Goal: Task Accomplishment & Management: Manage account settings

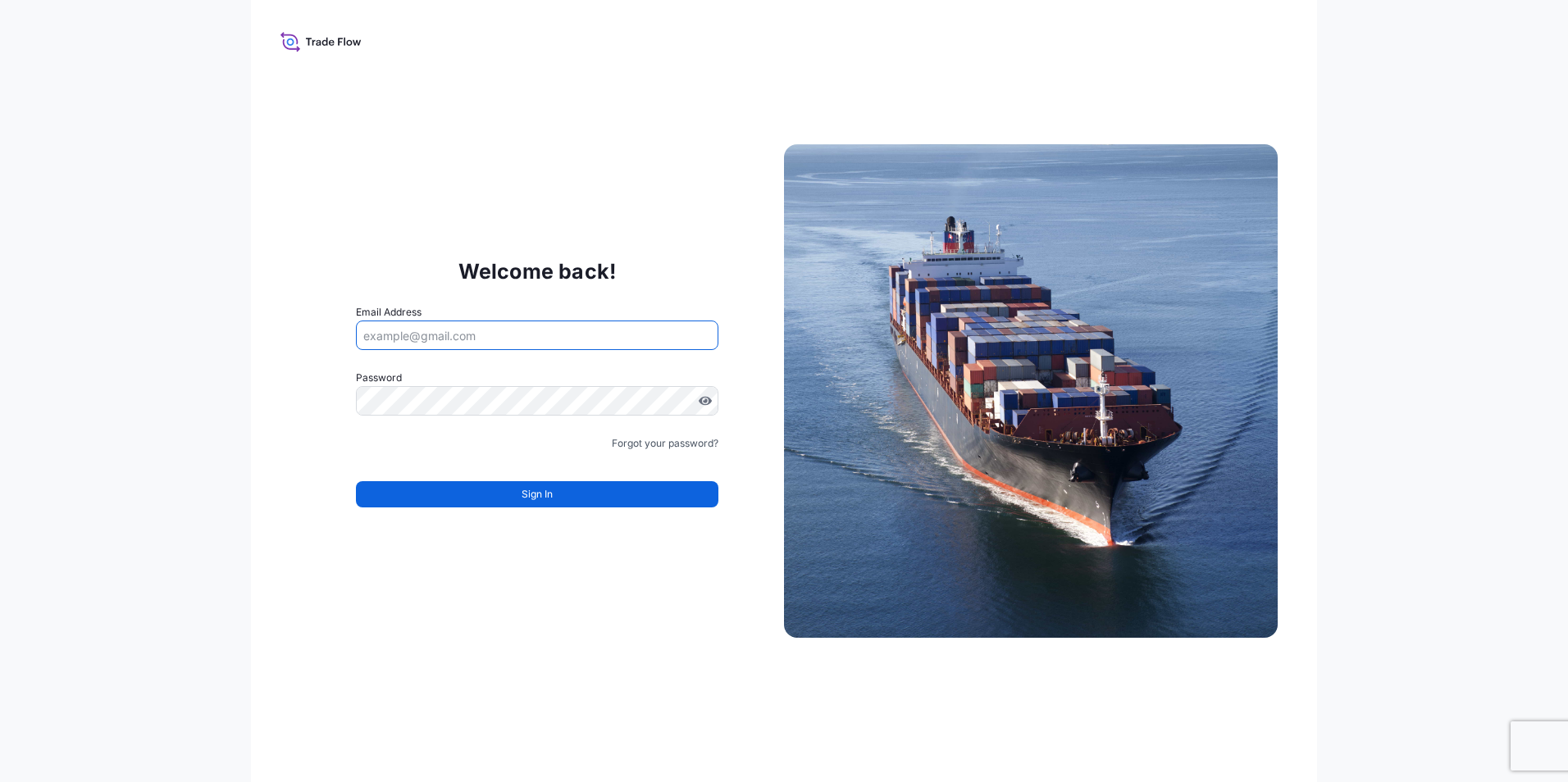
click at [415, 328] on input "Email Address" at bounding box center [537, 335] width 363 height 30
type input "[DOMAIN_NAME][EMAIL_ADDRESS][DOMAIN_NAME]"
click at [215, 332] on div "Welcome back! Email Address [DOMAIN_NAME][EMAIL_ADDRESS][DOMAIN_NAME] Password …" at bounding box center [784, 391] width 1568 height 782
click at [404, 338] on input "Email Address" at bounding box center [537, 335] width 363 height 30
type input "[EMAIL_ADDRESS][PERSON_NAME][DOMAIN_NAME]"
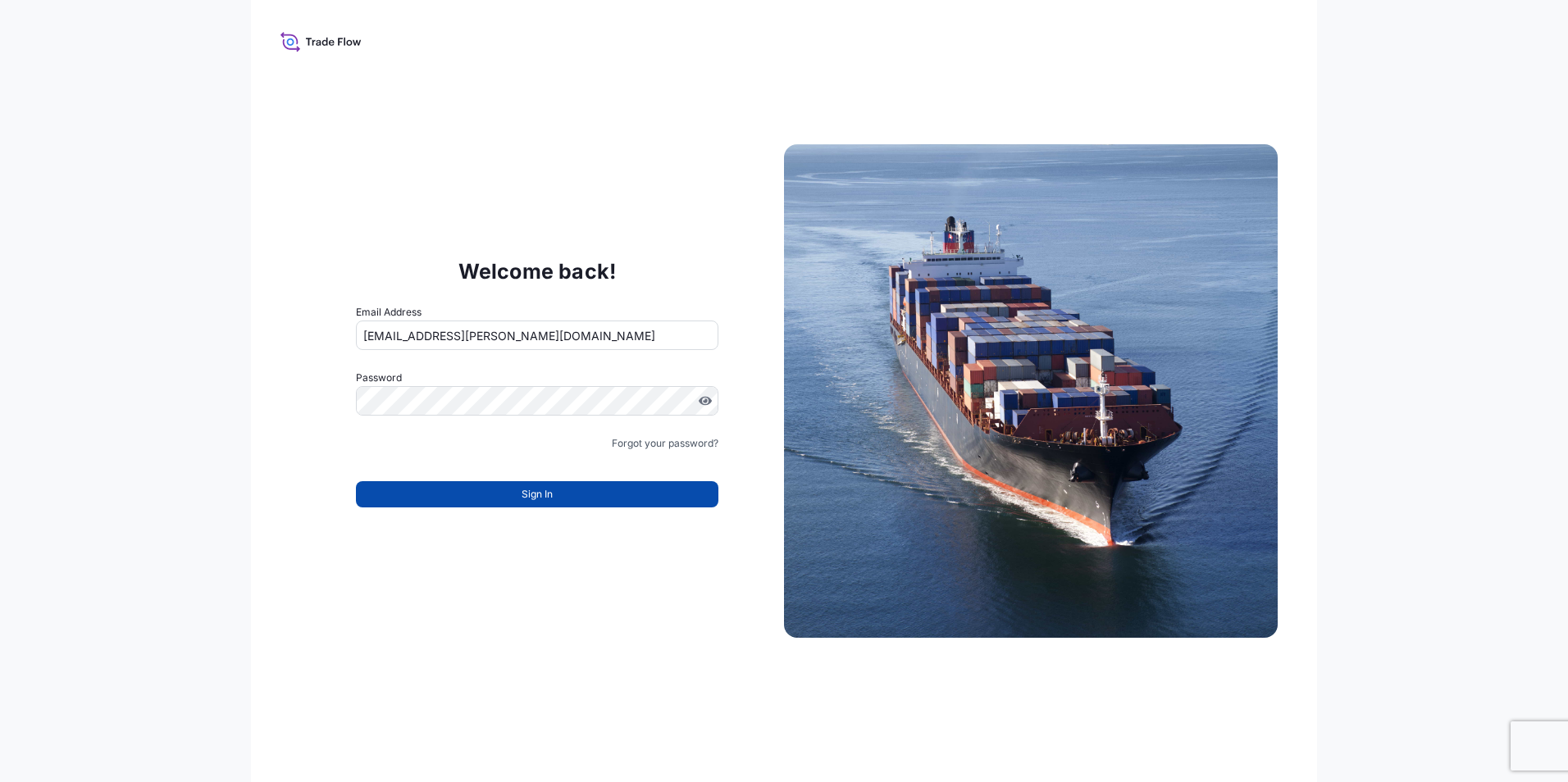
click at [584, 485] on button "Sign In" at bounding box center [537, 494] width 363 height 26
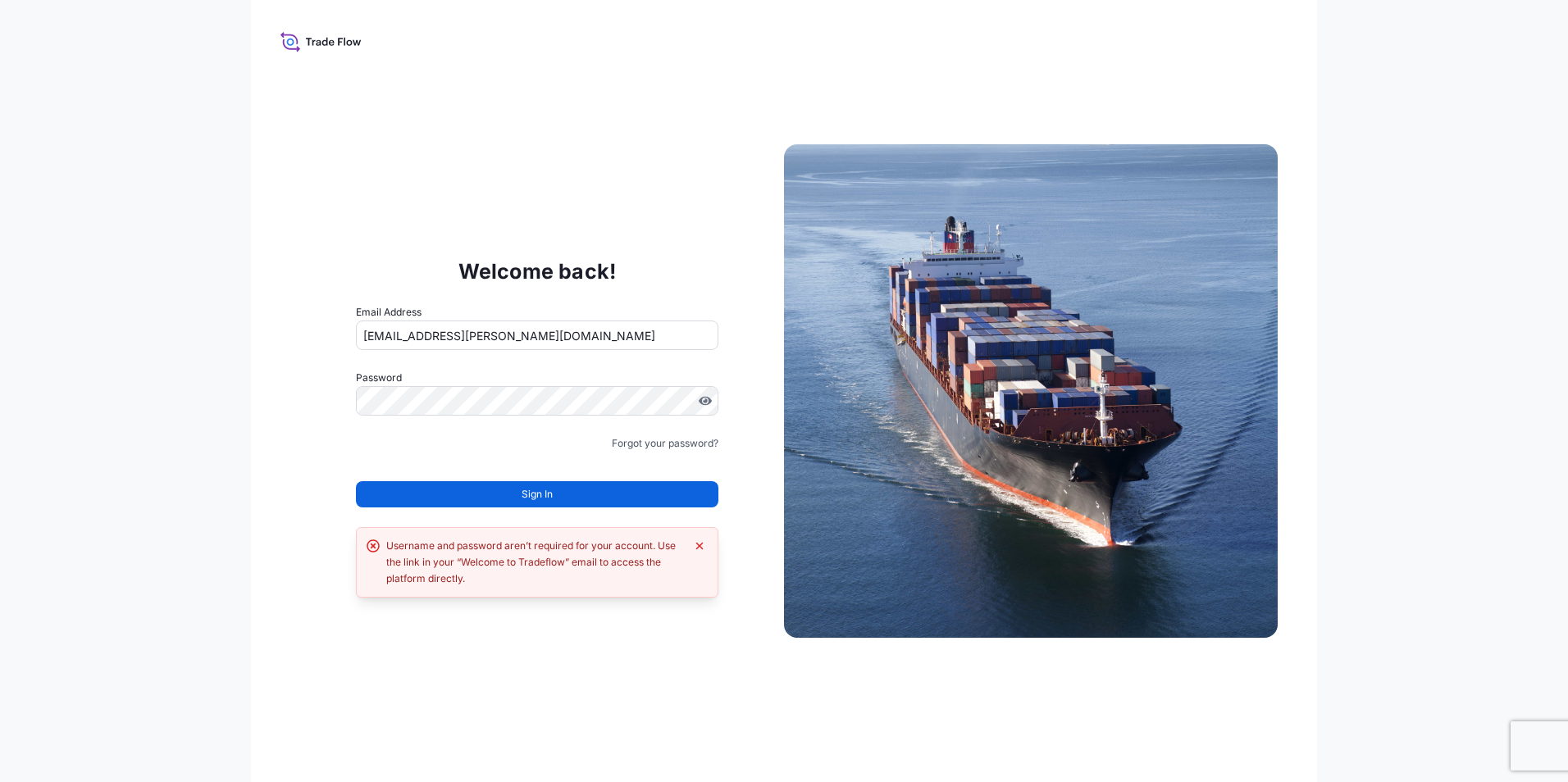
drag, startPoint x: 583, startPoint y: 336, endPoint x: 136, endPoint y: 354, distance: 447.4
click at [136, 354] on div "Welcome back! Email Address [EMAIL_ADDRESS][PERSON_NAME][DOMAIN_NAME] Password …" at bounding box center [784, 391] width 1568 height 782
click at [394, 338] on input "Email Address" at bounding box center [537, 335] width 363 height 30
type input "[DOMAIN_NAME][EMAIL_ADDRESS][DOMAIN_NAME]"
click at [436, 496] on button "Sign In" at bounding box center [537, 494] width 363 height 26
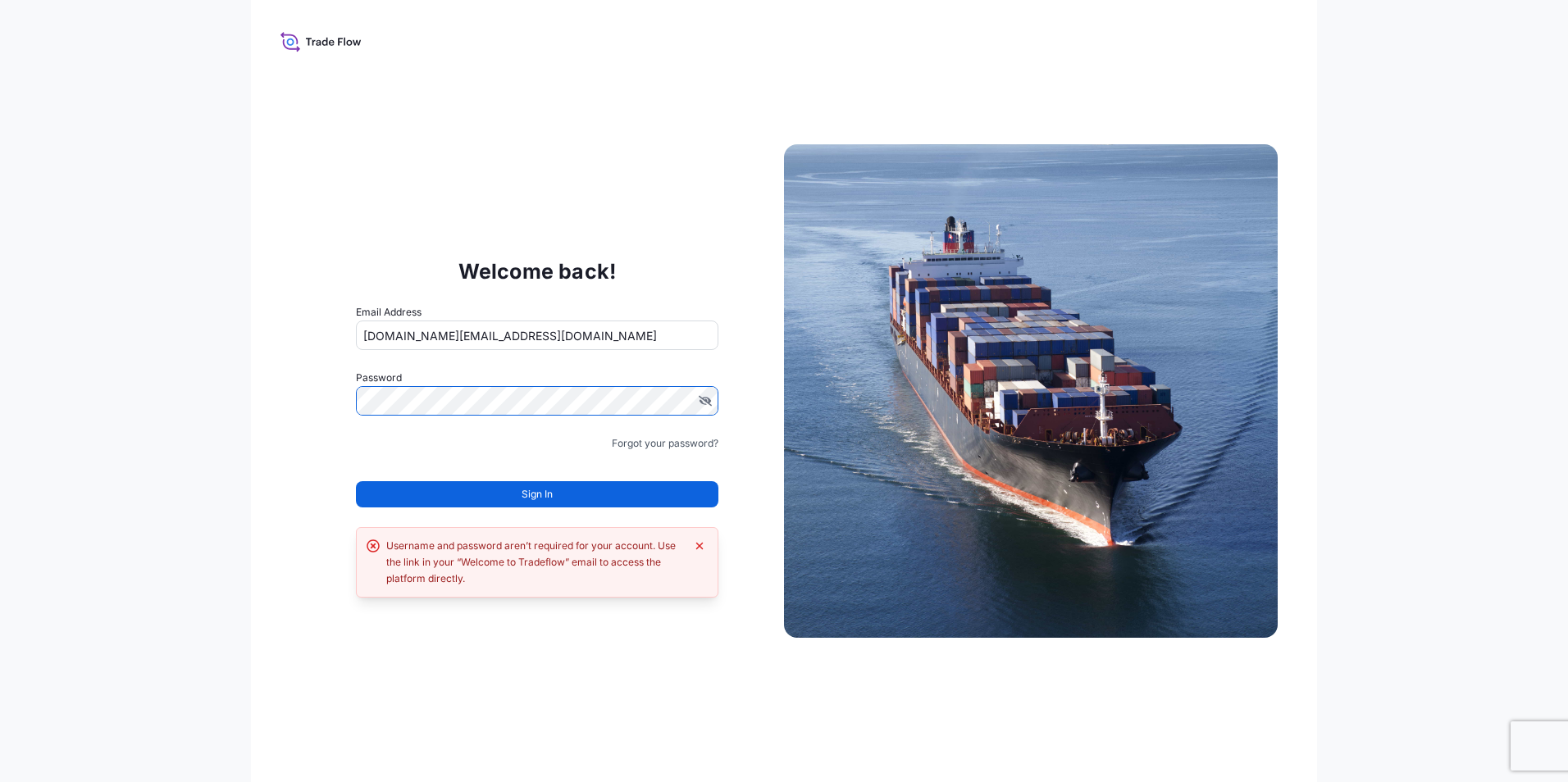
click at [217, 423] on div "Welcome back! Email Address [DOMAIN_NAME][EMAIL_ADDRESS][DOMAIN_NAME] Password …" at bounding box center [784, 391] width 1568 height 782
click at [479, 499] on button "Sign In" at bounding box center [537, 494] width 363 height 26
click at [699, 545] on icon "Dismiss error" at bounding box center [700, 547] width 7 height 7
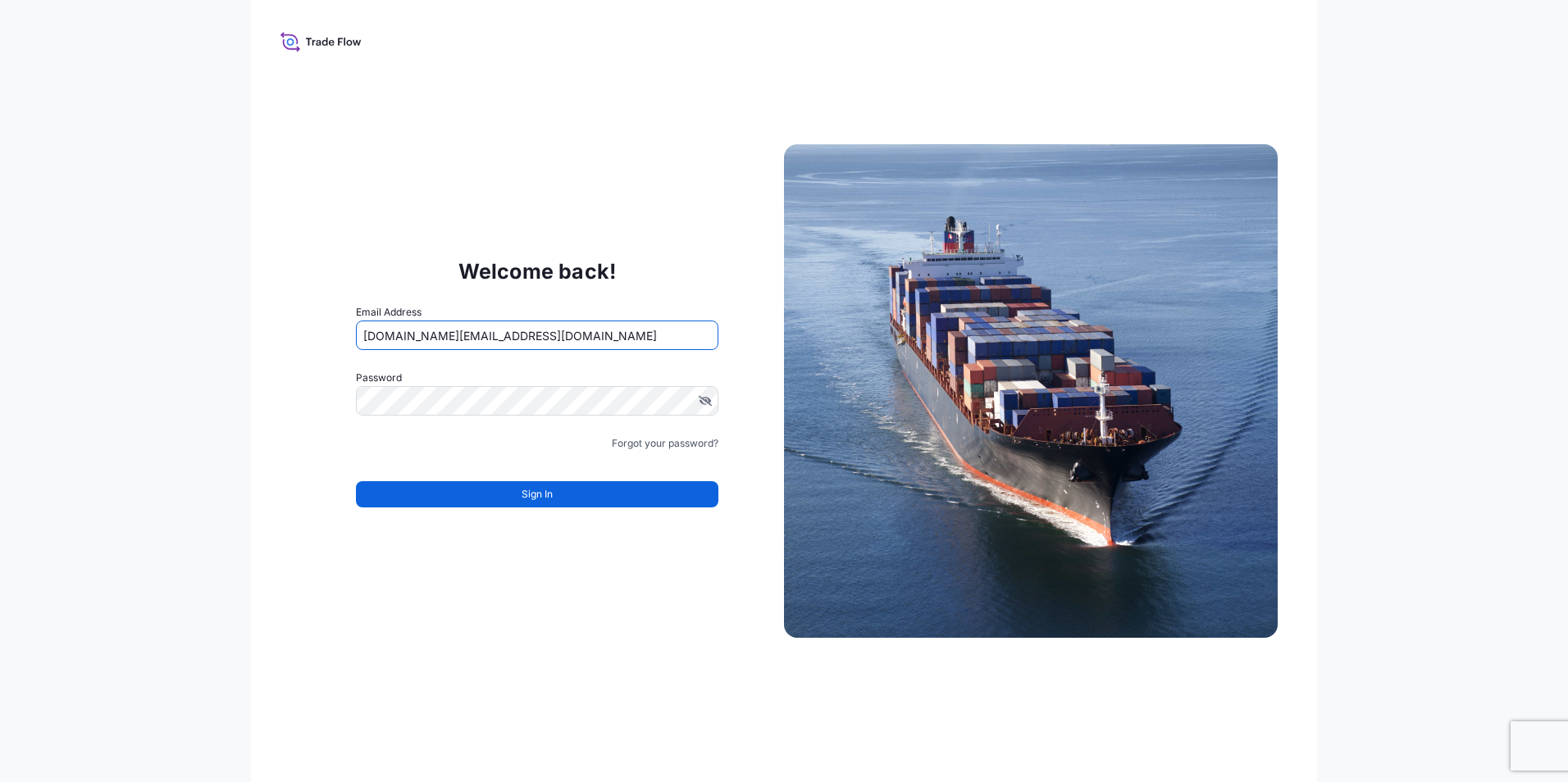
click at [365, 341] on input "[DOMAIN_NAME][EMAIL_ADDRESS][DOMAIN_NAME]" at bounding box center [537, 335] width 363 height 30
click at [153, 367] on div "Welcome back! Email Address [DOMAIN_NAME][EMAIL_ADDRESS][DOMAIN_NAME] Password …" at bounding box center [784, 391] width 1568 height 782
paste input "l"
type input "[DOMAIN_NAME][EMAIL_ADDRESS][DOMAIN_NAME]"
click at [256, 471] on div "Welcome back! Email Address [DOMAIN_NAME][EMAIL_ADDRESS][DOMAIN_NAME] Password …" at bounding box center [784, 391] width 1066 height 782
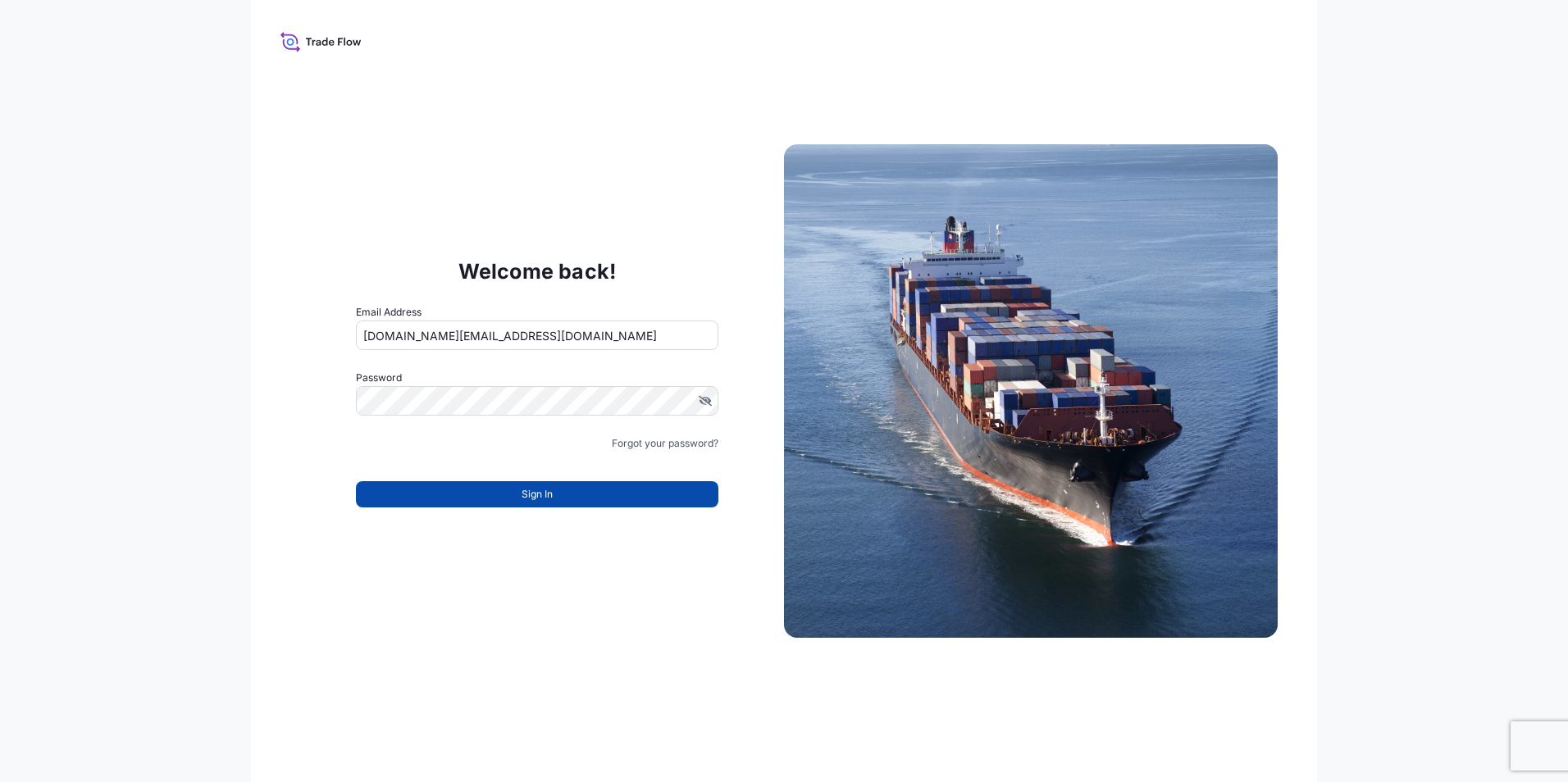
click at [431, 484] on button "Sign In" at bounding box center [537, 494] width 363 height 26
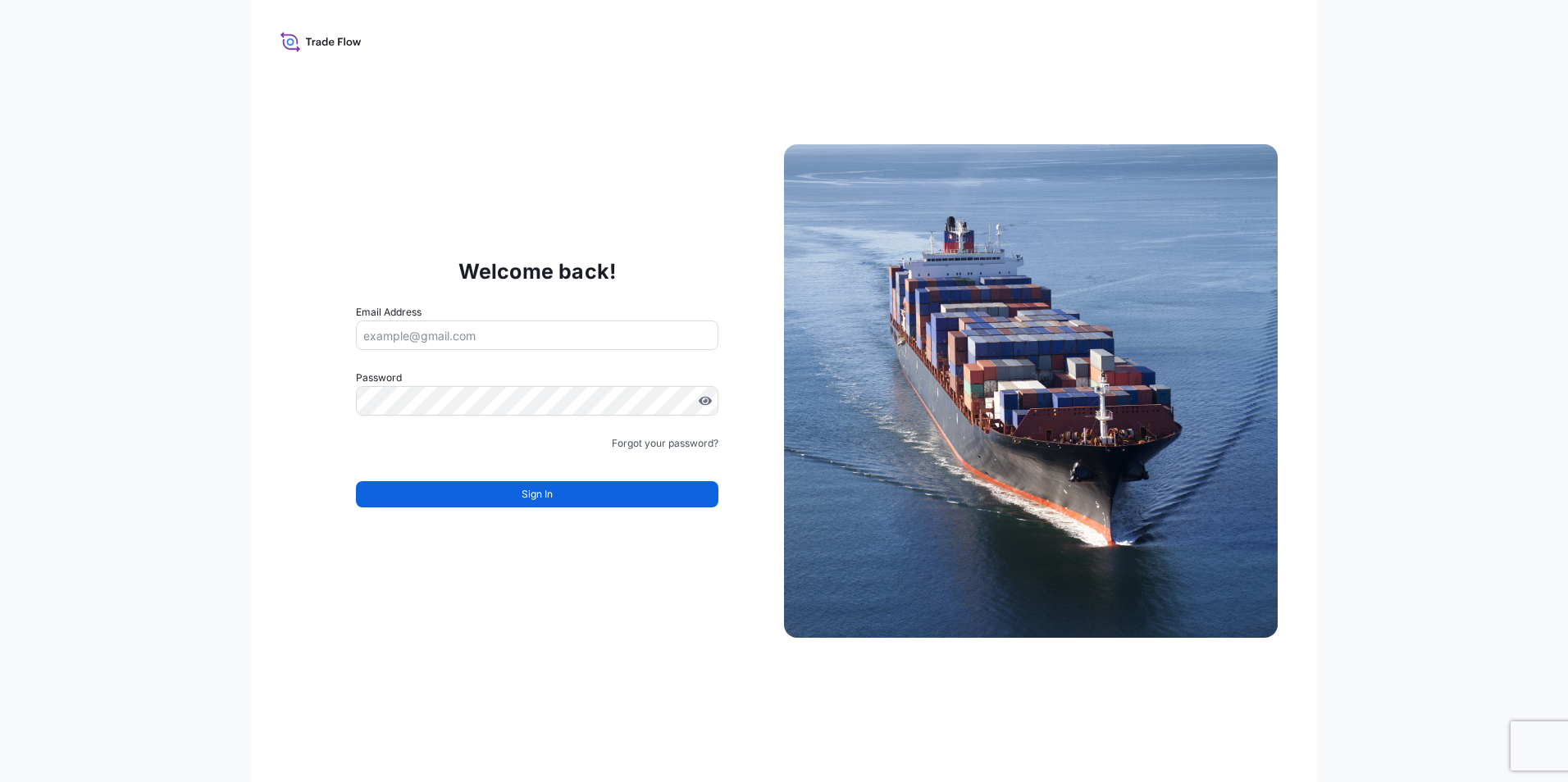
click at [372, 330] on input "Email Address" at bounding box center [537, 335] width 363 height 30
type input "[DOMAIN_NAME][EMAIL_ADDRESS][DOMAIN_NAME]"
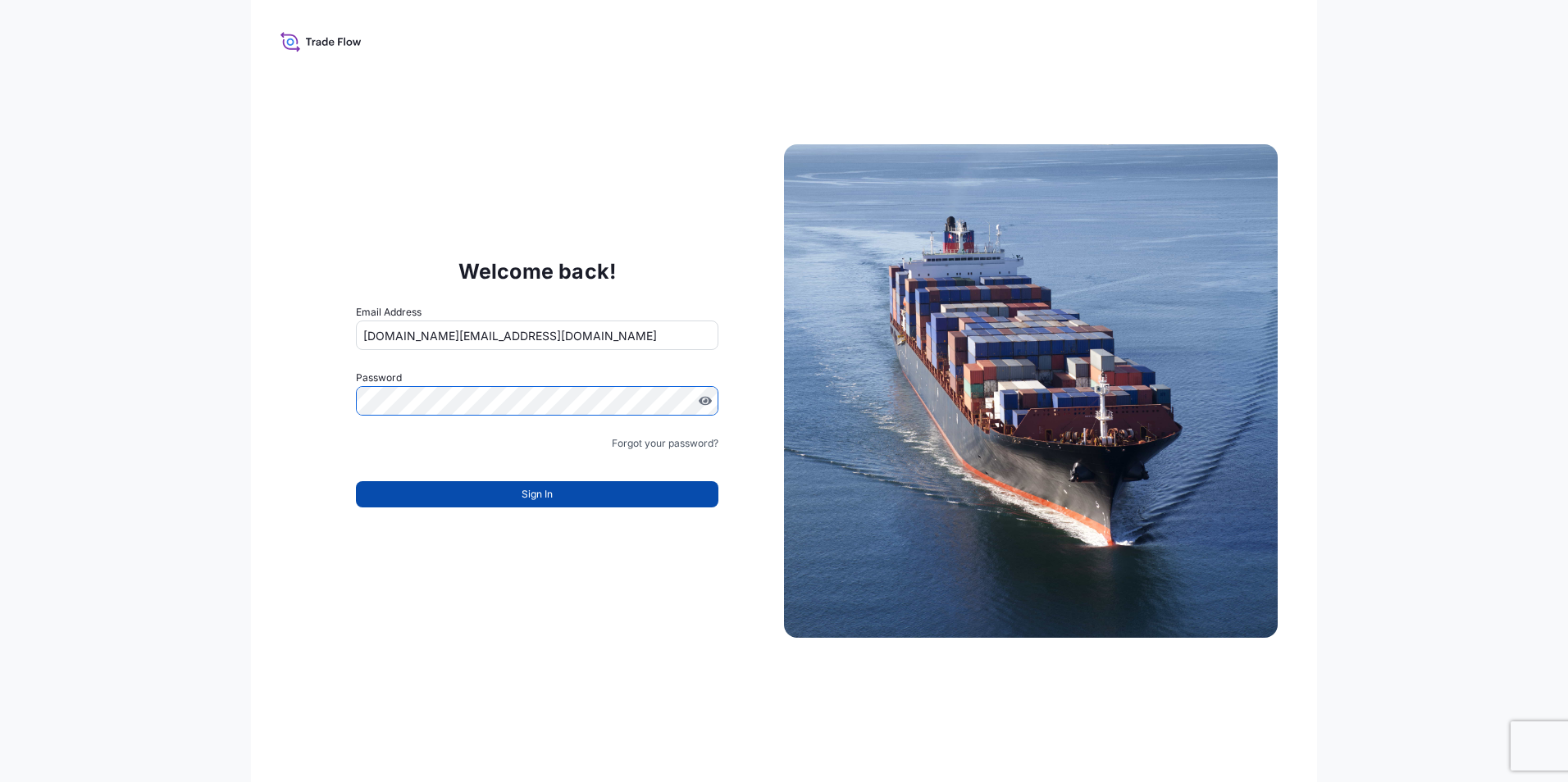
click at [436, 494] on button "Sign In" at bounding box center [537, 494] width 363 height 26
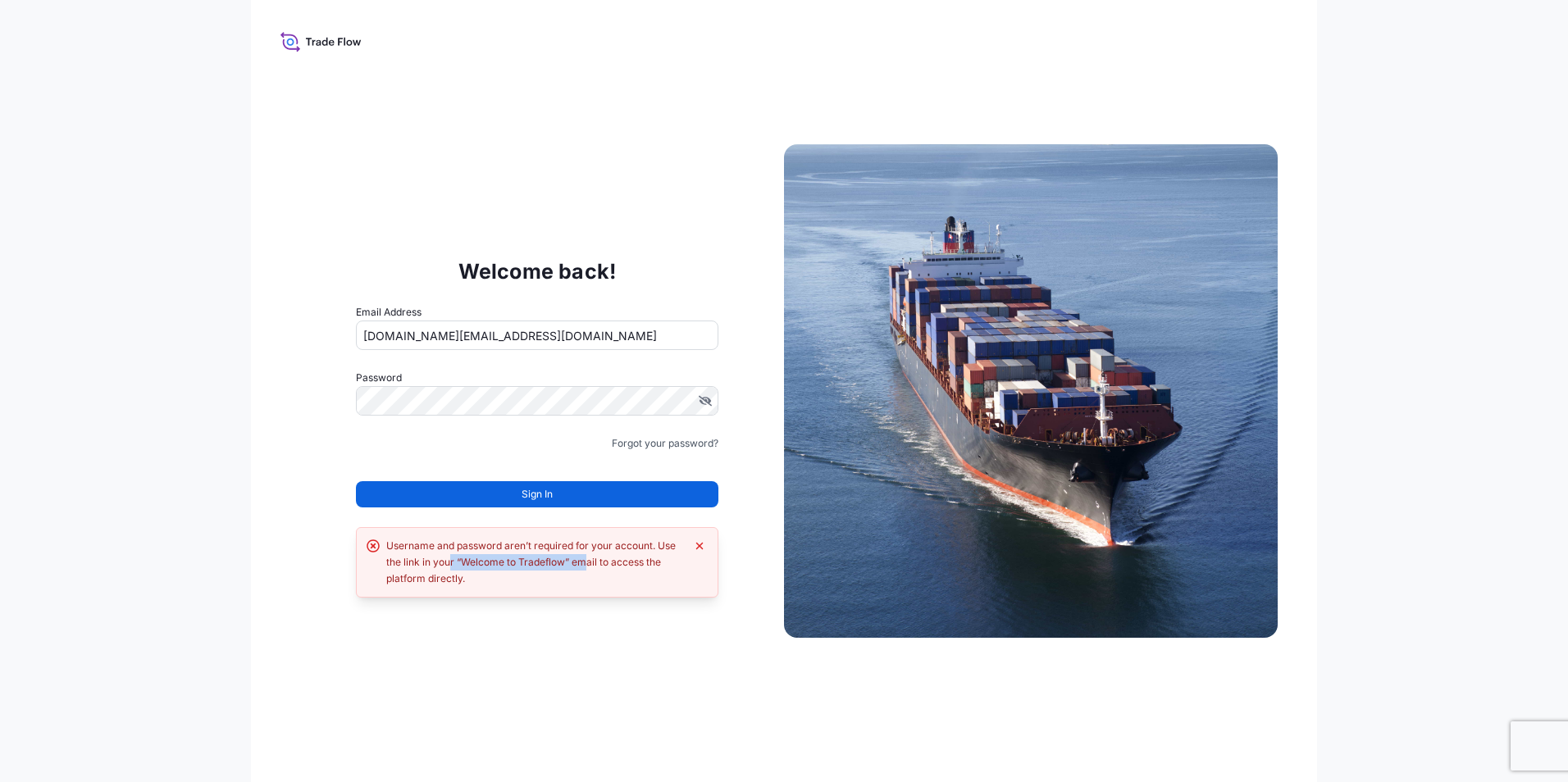
drag, startPoint x: 450, startPoint y: 564, endPoint x: 589, endPoint y: 566, distance: 139.0
click at [589, 566] on div "Username and password aren’t required for your account. Use the link in your “W…" at bounding box center [535, 562] width 299 height 49
drag, startPoint x: 589, startPoint y: 566, endPoint x: 606, endPoint y: 565, distance: 17.0
click at [606, 565] on div "Username and password aren’t required for your account. Use the link in your “W…" at bounding box center [535, 562] width 299 height 49
drag, startPoint x: 415, startPoint y: 549, endPoint x: 588, endPoint y: 538, distance: 173.3
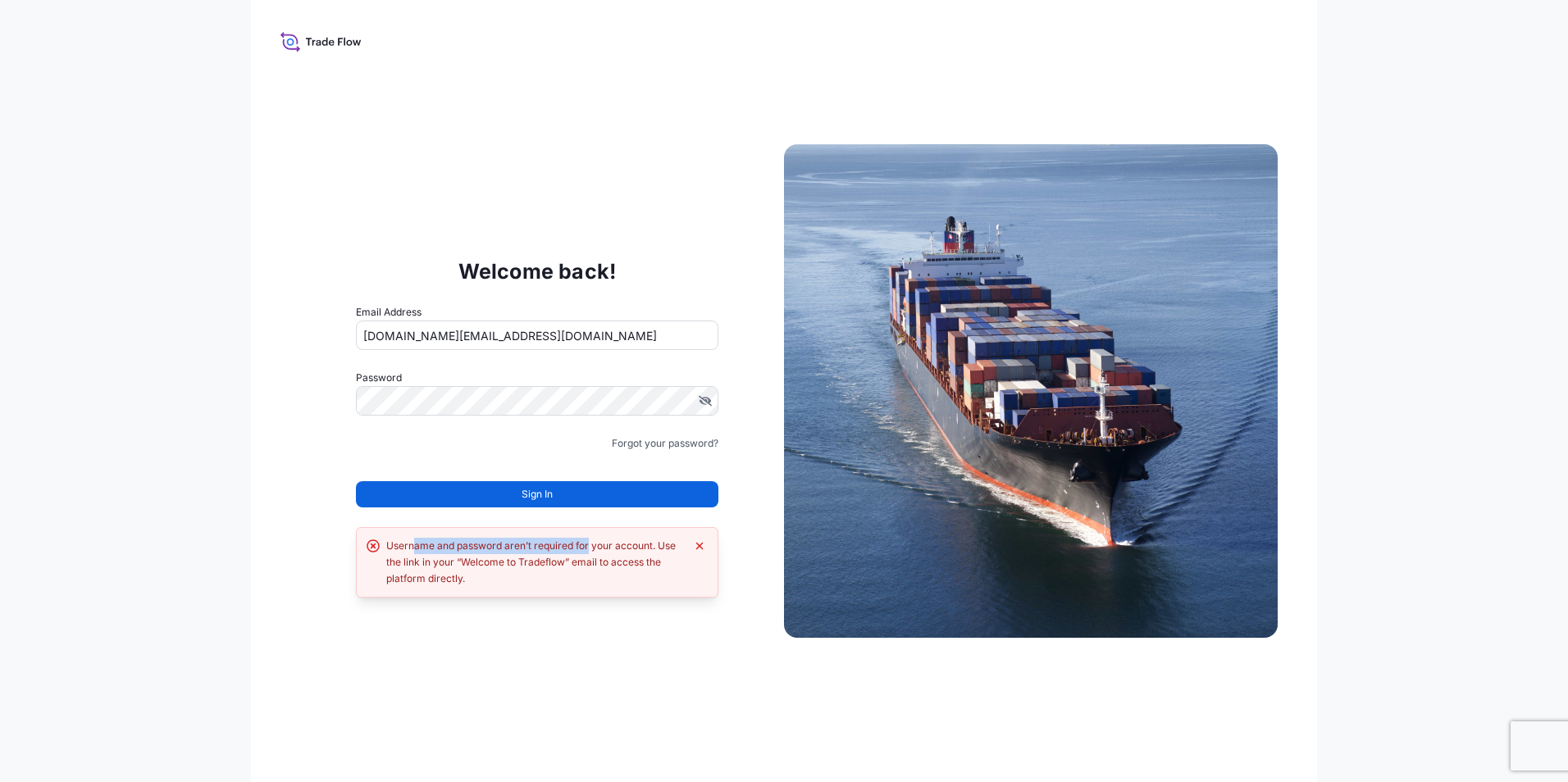
click at [588, 538] on div "Username and password aren’t required for your account. Use the link in your “W…" at bounding box center [535, 562] width 299 height 49
drag, startPoint x: 588, startPoint y: 538, endPoint x: 551, endPoint y: 558, distance: 42.1
click at [551, 558] on div "Username and password aren’t required for your account. Use the link in your “W…" at bounding box center [535, 562] width 299 height 49
drag, startPoint x: 659, startPoint y: 551, endPoint x: 364, endPoint y: 552, distance: 295.0
click at [364, 552] on div "Username and password aren’t required for your account. Use the link in your “W…" at bounding box center [537, 562] width 363 height 71
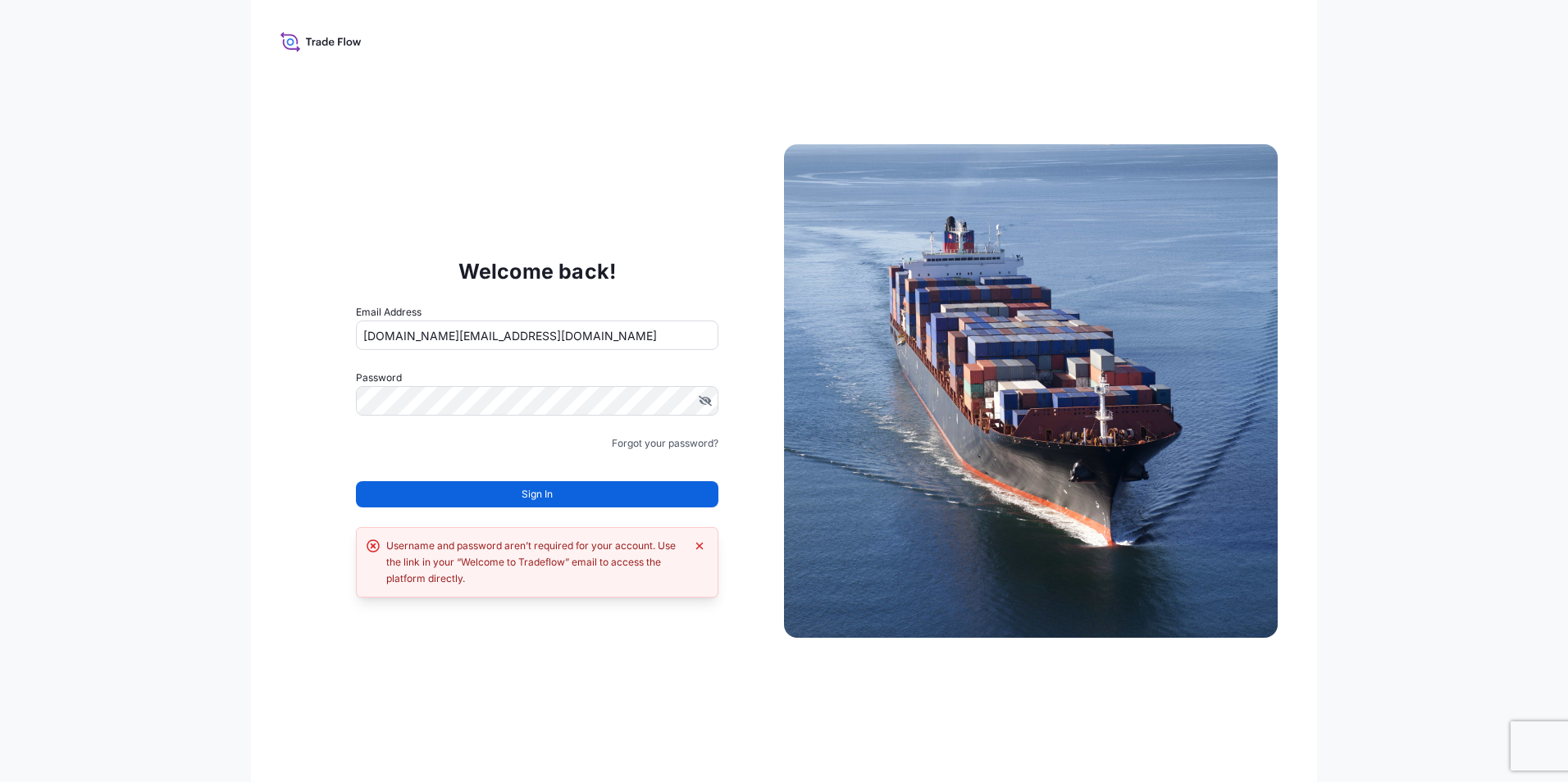
drag, startPoint x: 364, startPoint y: 552, endPoint x: 460, endPoint y: 581, distance: 100.3
click at [460, 581] on div "Username and password aren’t required for your account. Use the link in your “W…" at bounding box center [535, 562] width 299 height 49
click at [657, 446] on link "Forgot your password?" at bounding box center [664, 444] width 107 height 16
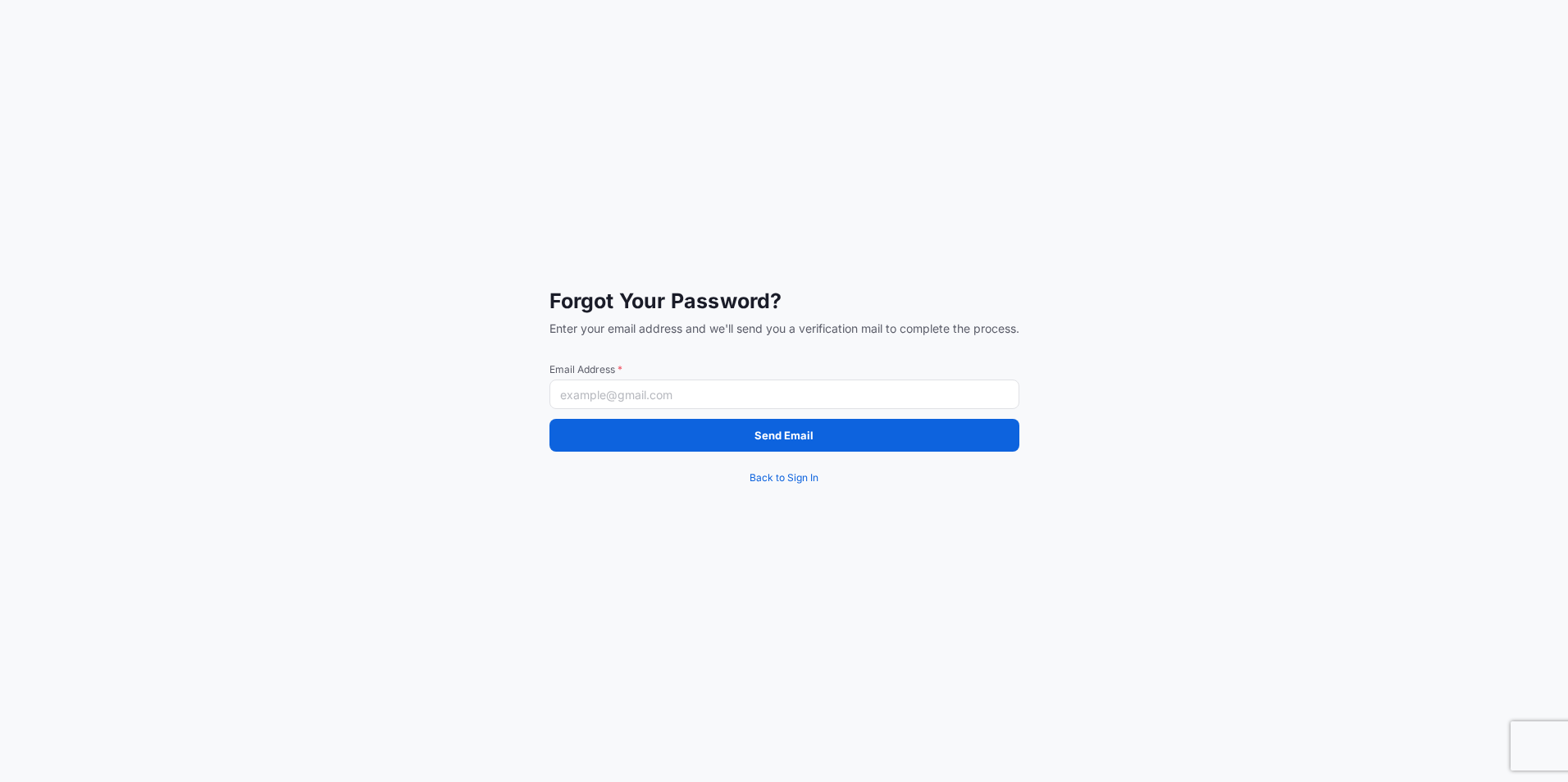
click at [660, 401] on input "Email Address *" at bounding box center [784, 394] width 469 height 30
type input "[EMAIL_ADDRESS][PERSON_NAME][DOMAIN_NAME]"
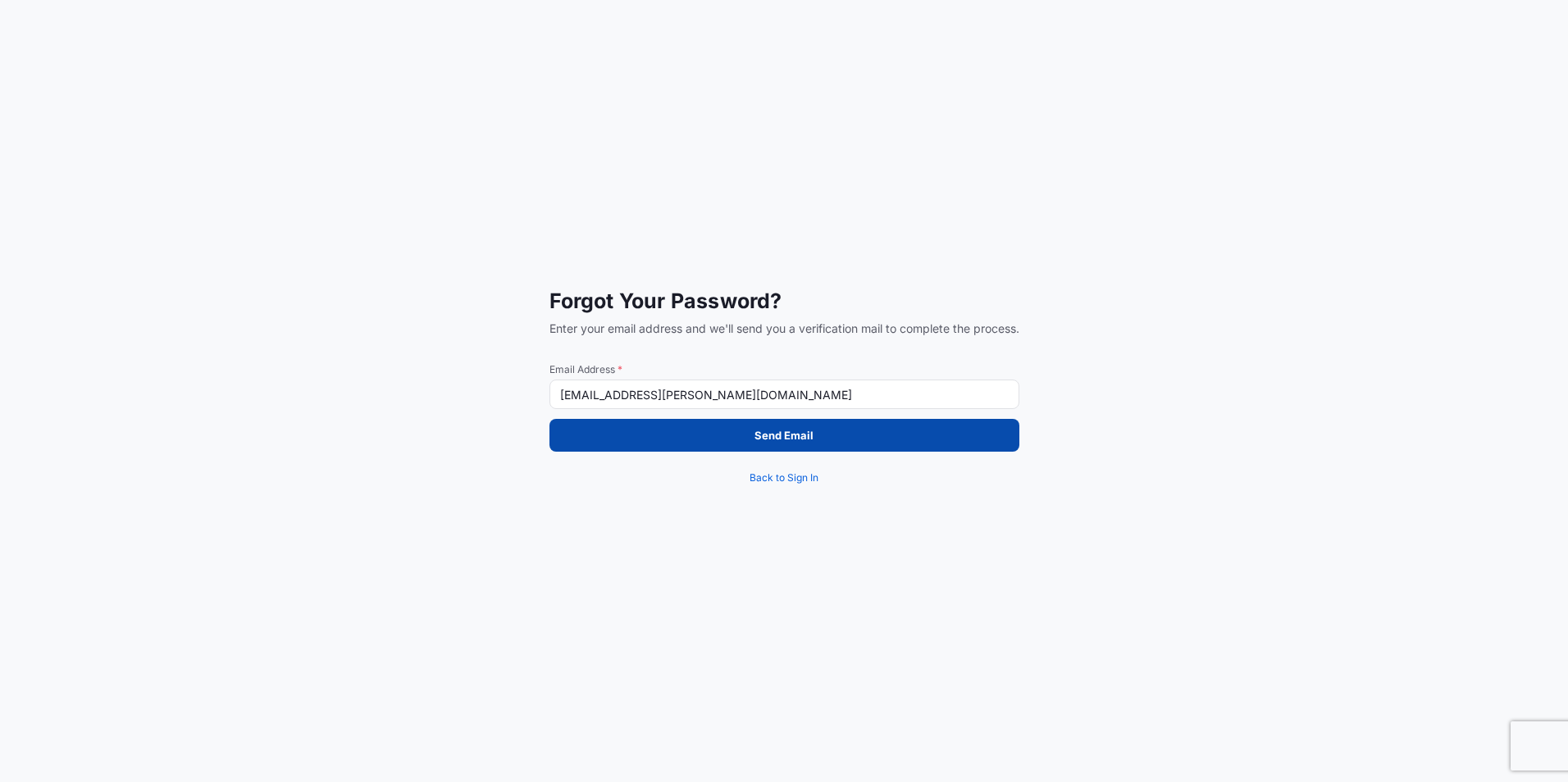
click at [688, 436] on button "Send Email" at bounding box center [784, 435] width 469 height 33
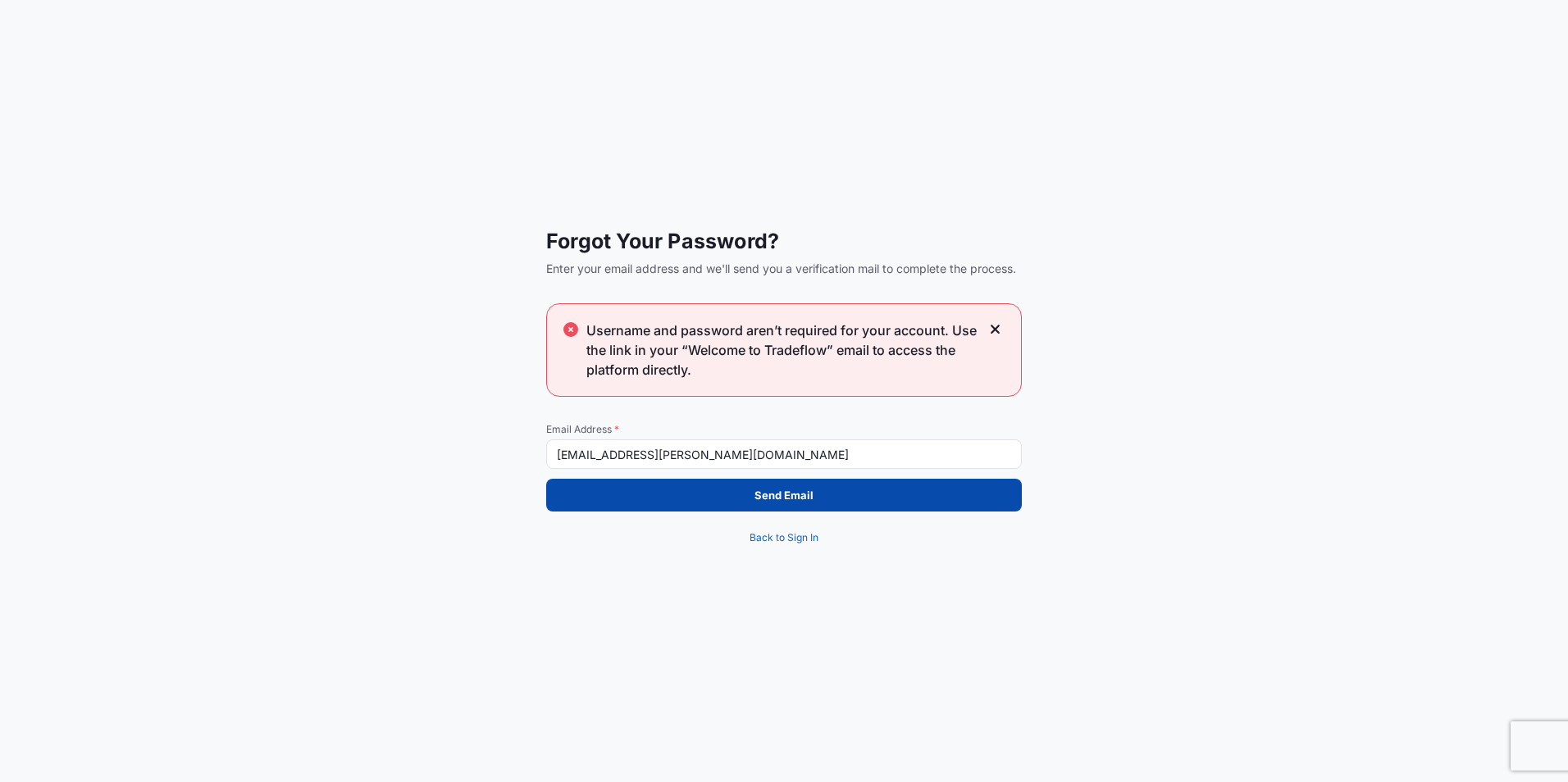
click at [726, 493] on button "Send Email" at bounding box center [784, 495] width 476 height 33
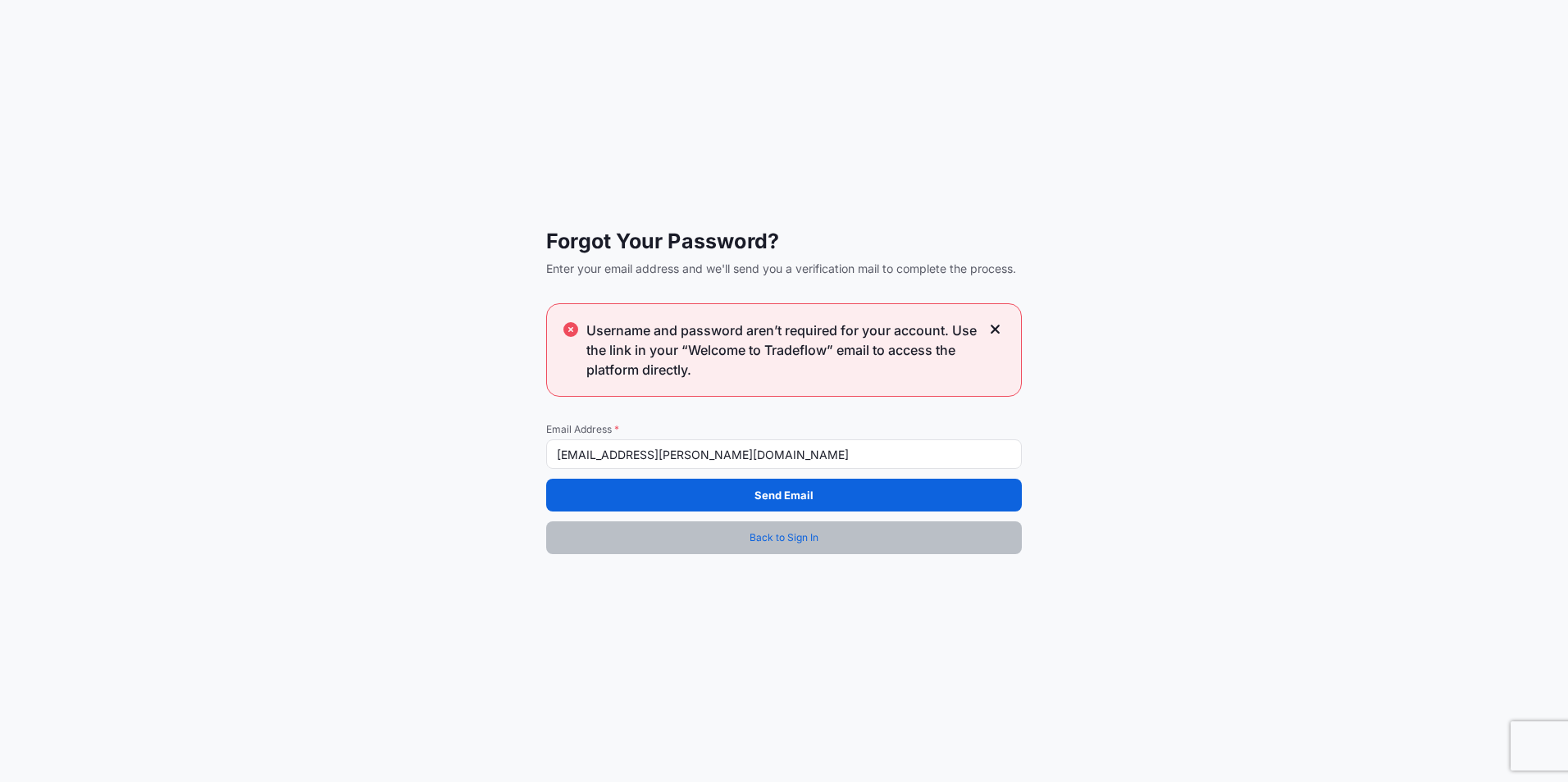
click at [800, 538] on span "Back to Sign In" at bounding box center [784, 538] width 69 height 16
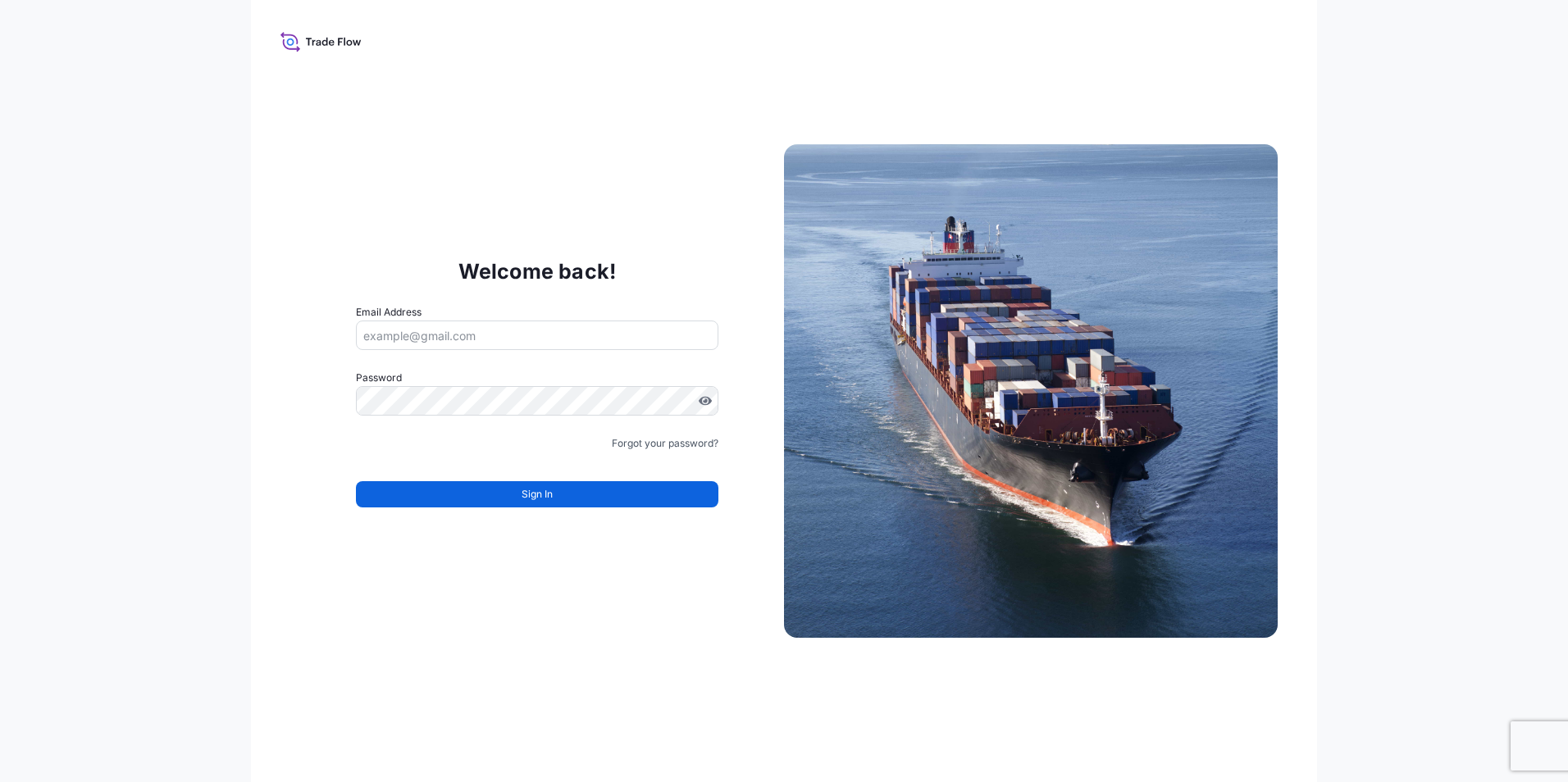
click at [467, 335] on input "Email Address" at bounding box center [537, 335] width 363 height 30
click at [272, 414] on div "Welcome back! Email Address Password Must include: Upper & lower case letters S…" at bounding box center [784, 391] width 1066 height 782
click at [407, 337] on input "Email Address" at bounding box center [537, 335] width 363 height 30
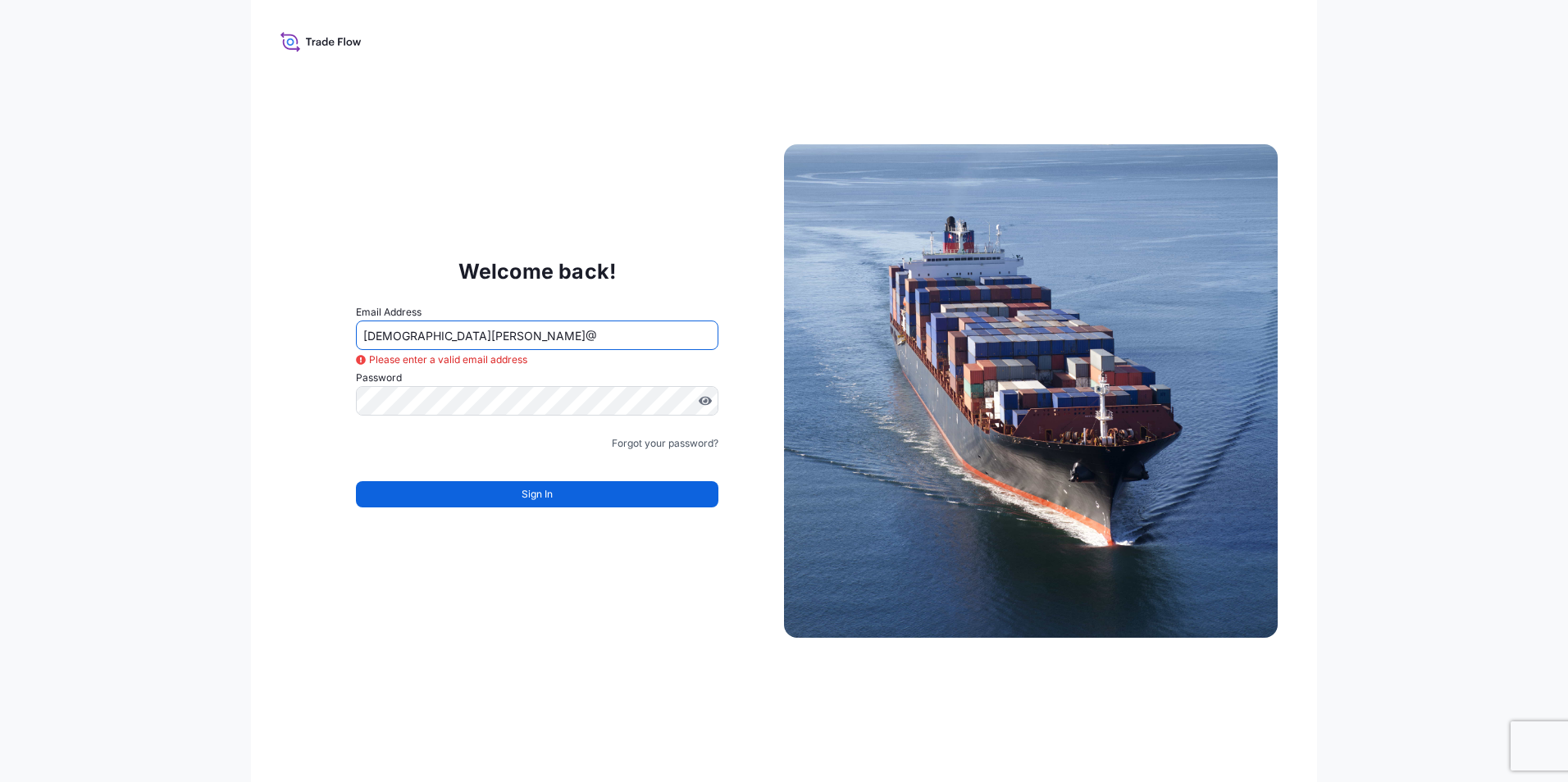
type input "[EMAIL_ADDRESS][PERSON_NAME][DOMAIN_NAME]"
click at [667, 444] on link "Forgot your password?" at bounding box center [664, 444] width 107 height 16
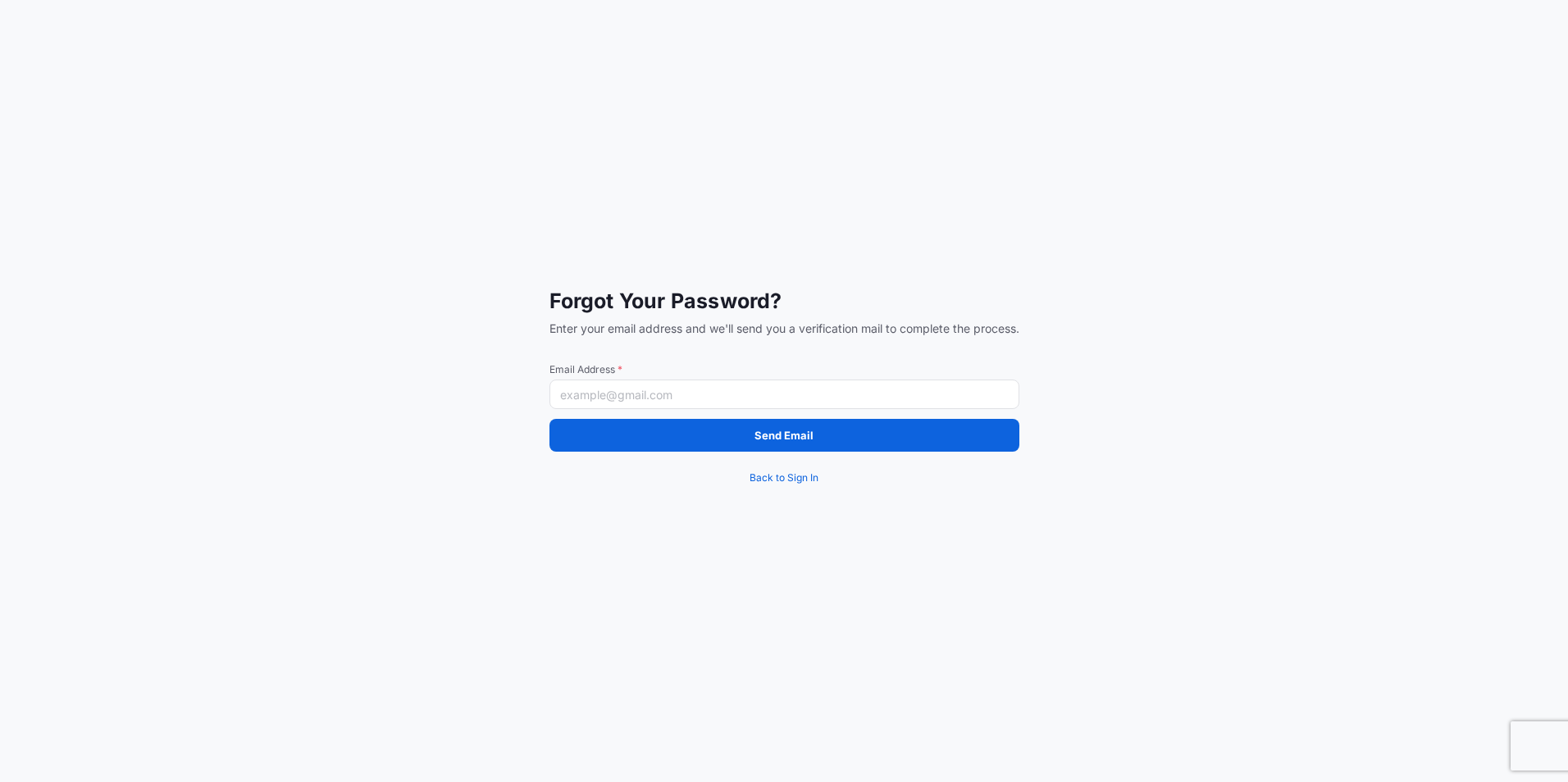
click at [626, 391] on input "Email Address *" at bounding box center [784, 394] width 469 height 30
type input "[EMAIL_ADDRESS][PERSON_NAME][DOMAIN_NAME]"
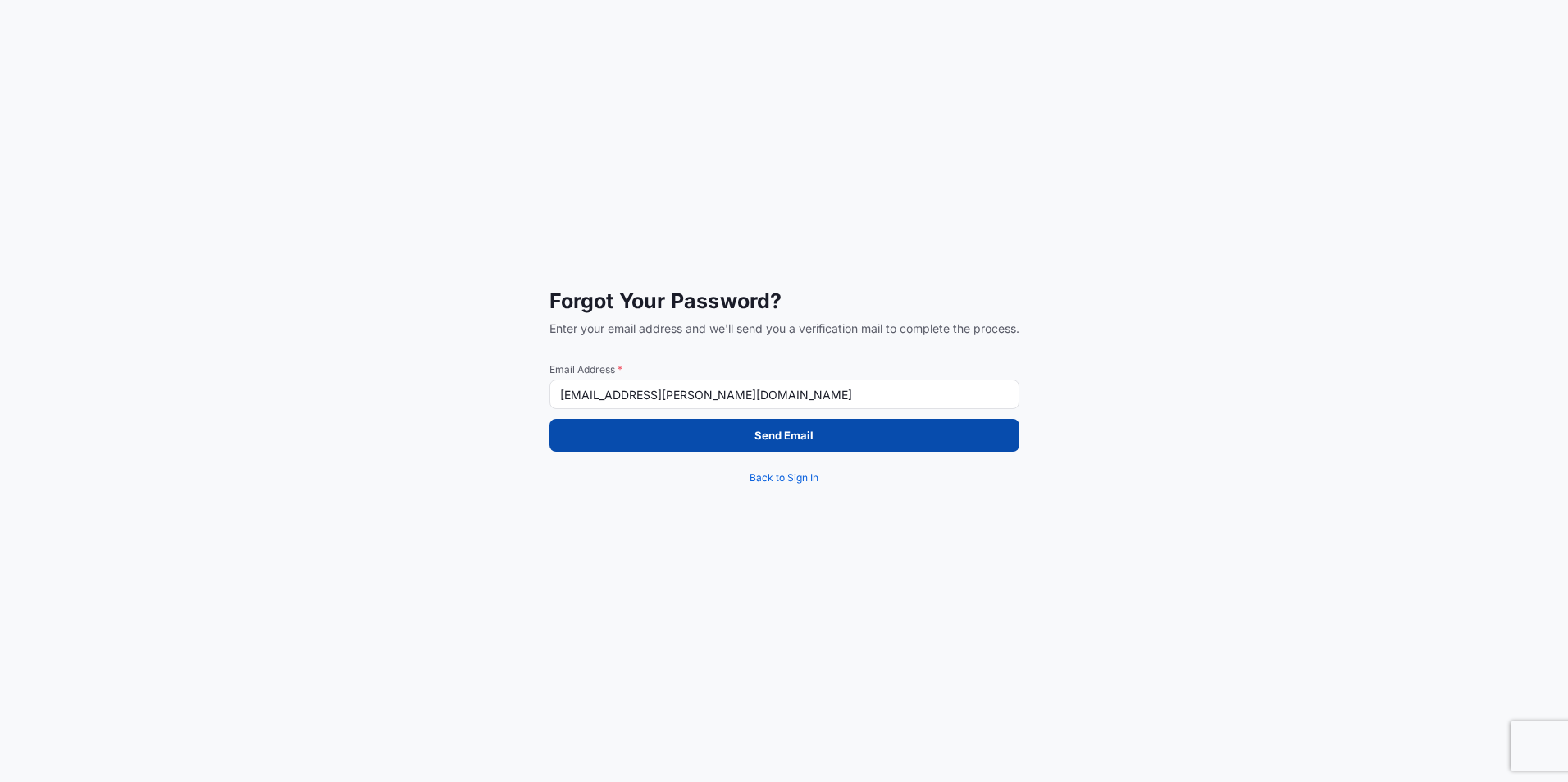
click at [614, 435] on button "Send Email" at bounding box center [784, 435] width 469 height 33
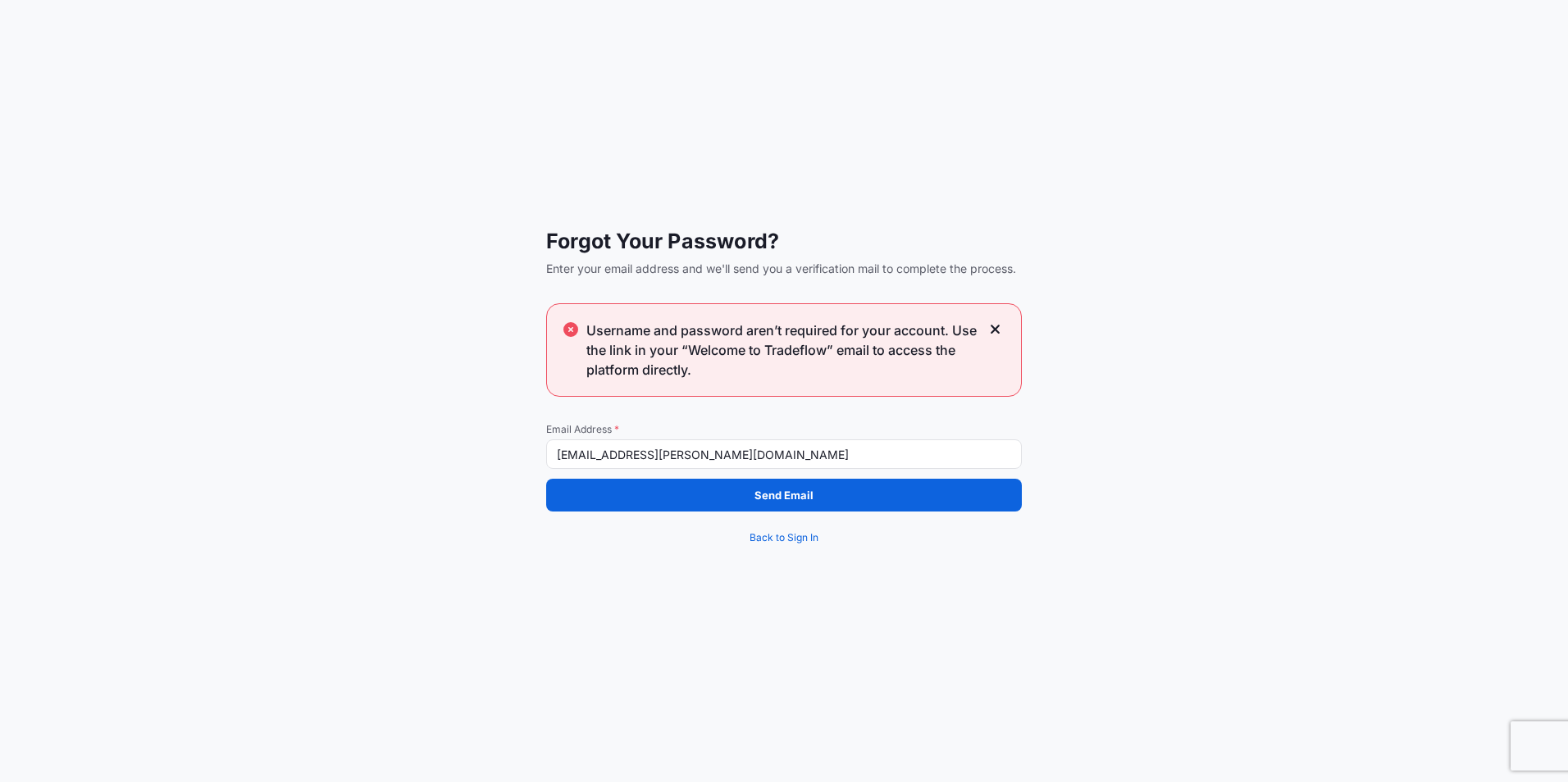
drag, startPoint x: 749, startPoint y: 454, endPoint x: 451, endPoint y: 479, distance: 299.0
click at [451, 479] on div "Forgot Your Password? Enter your email address and we'll send you a verificatio…" at bounding box center [784, 391] width 1568 height 782
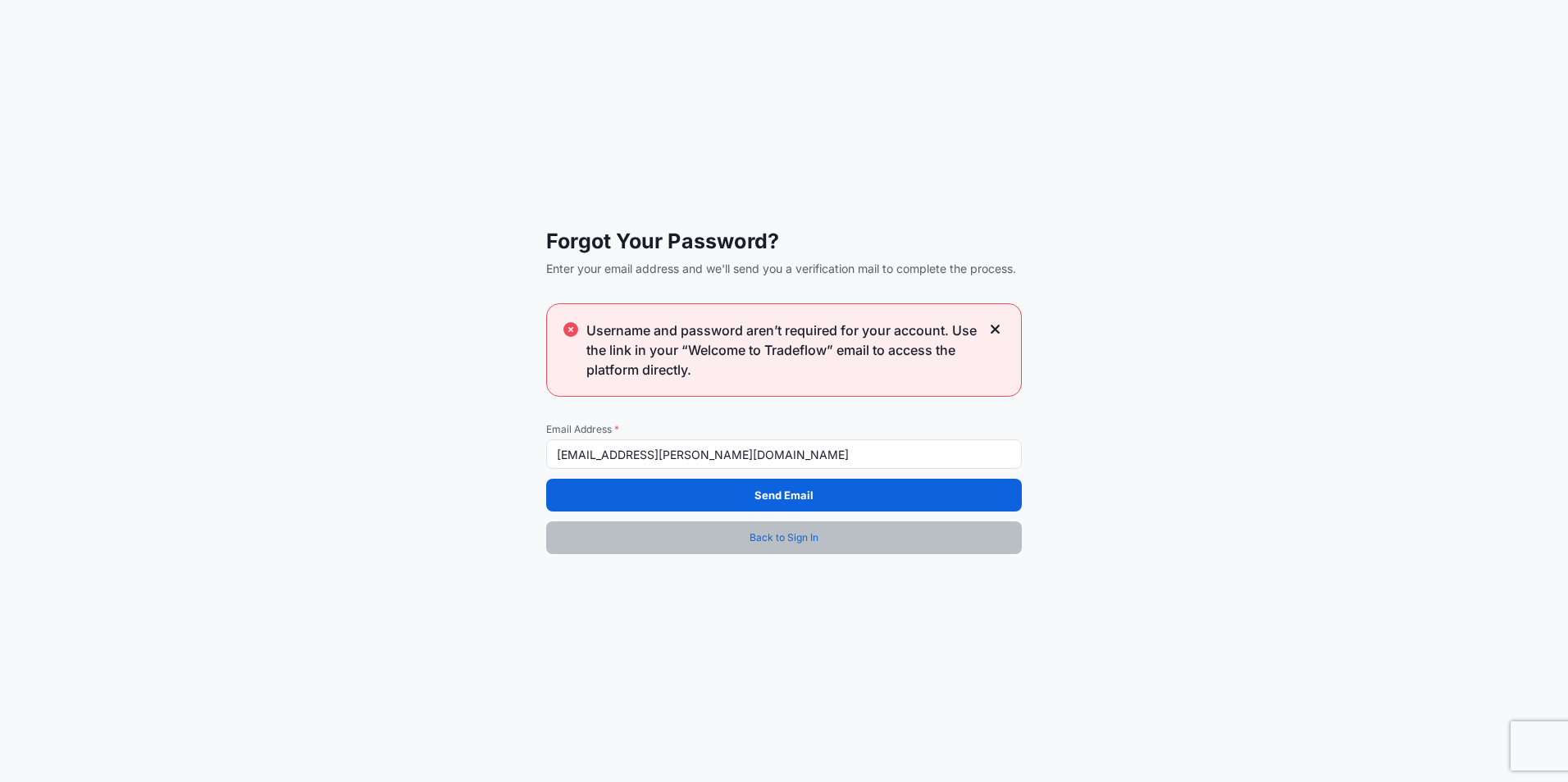
click at [817, 543] on span "Back to Sign In" at bounding box center [784, 538] width 69 height 16
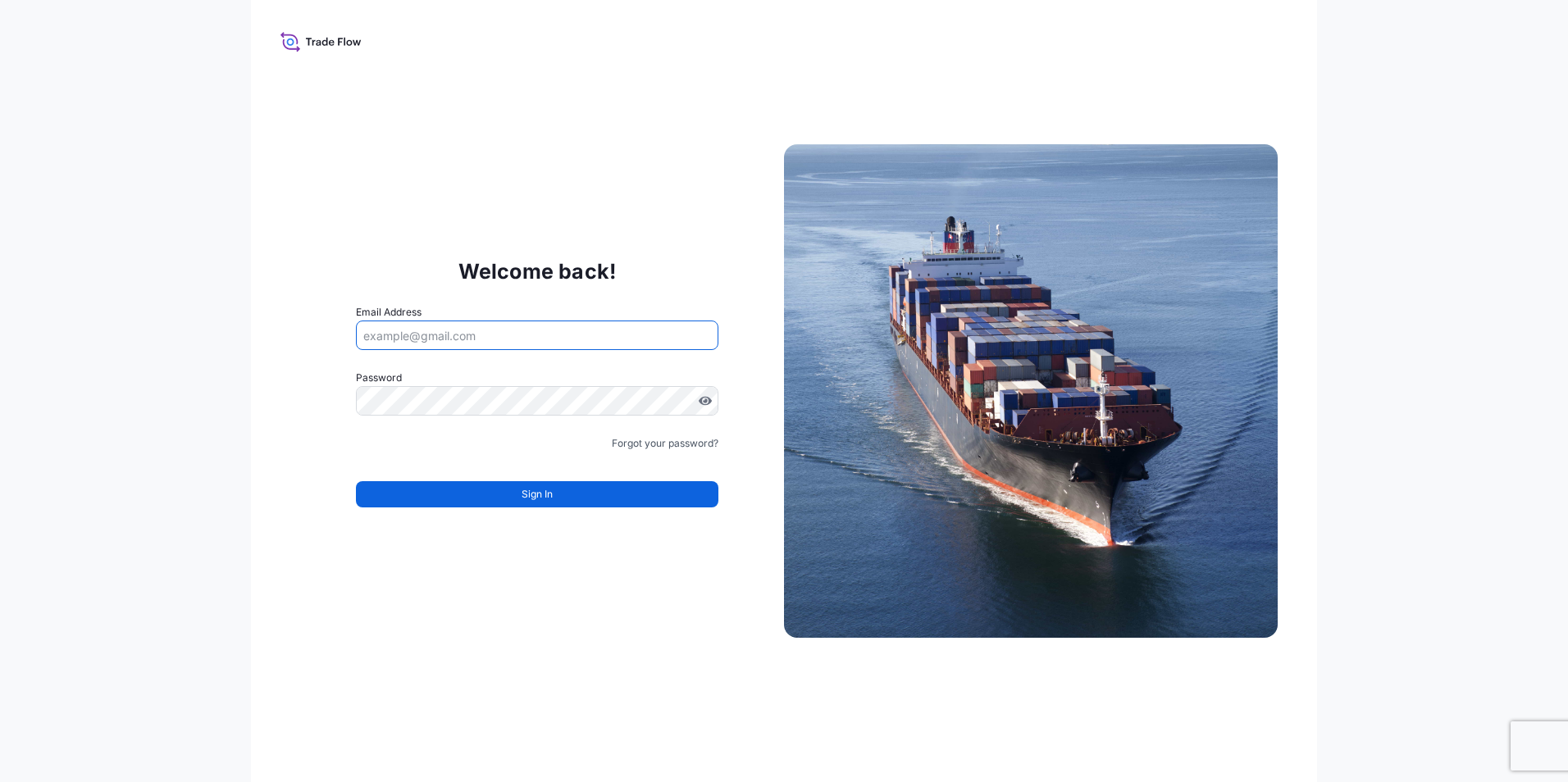
click at [470, 331] on input "Email Address" at bounding box center [537, 335] width 363 height 30
type input "[EMAIL_ADDRESS][PERSON_NAME][DOMAIN_NAME]"
click at [697, 438] on link "Forgot your password?" at bounding box center [664, 444] width 107 height 16
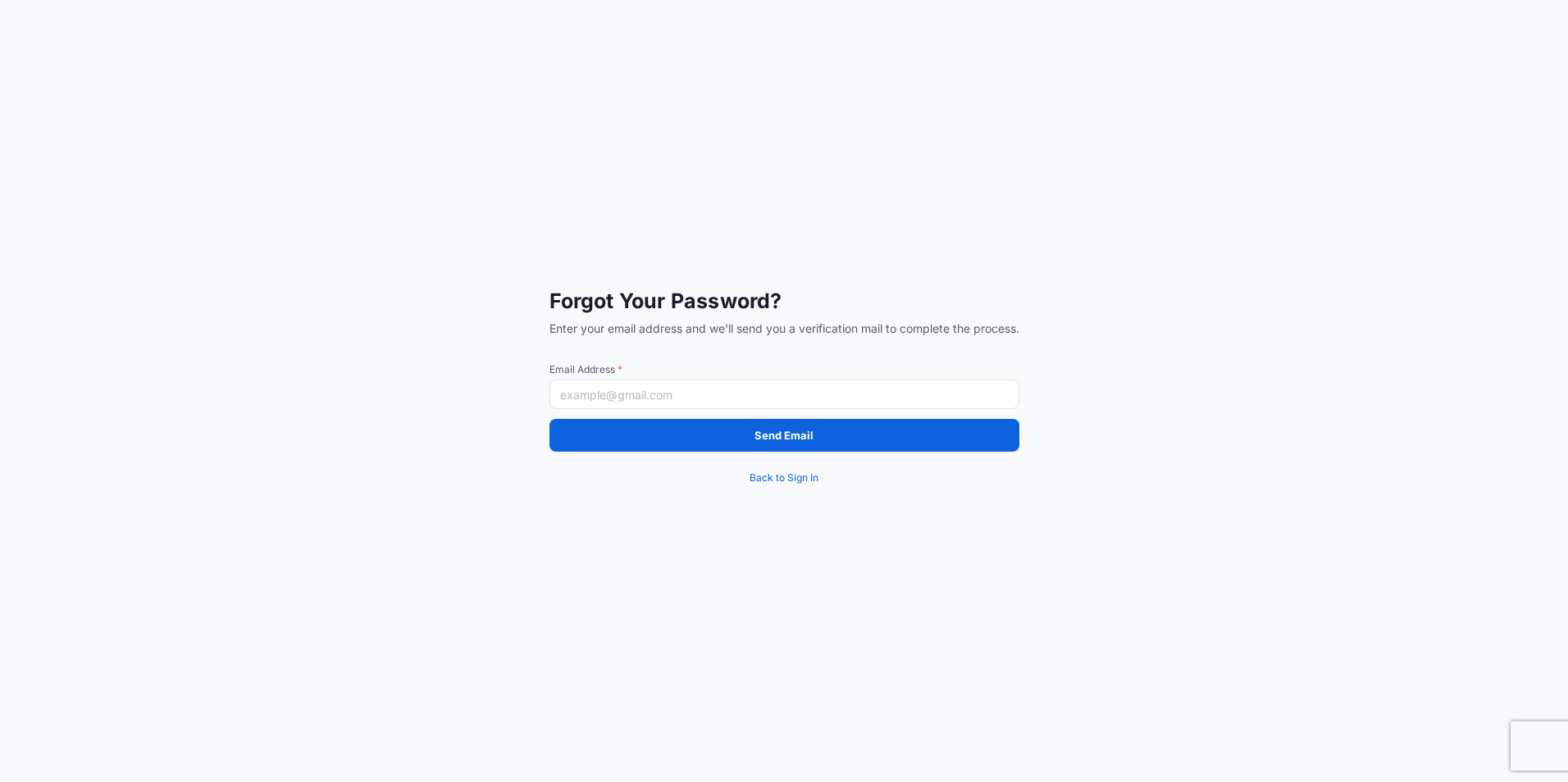
click at [620, 383] on input "Email Address *" at bounding box center [784, 394] width 469 height 30
type input "[EMAIL_ADDRESS][PERSON_NAME][DOMAIN_NAME]"
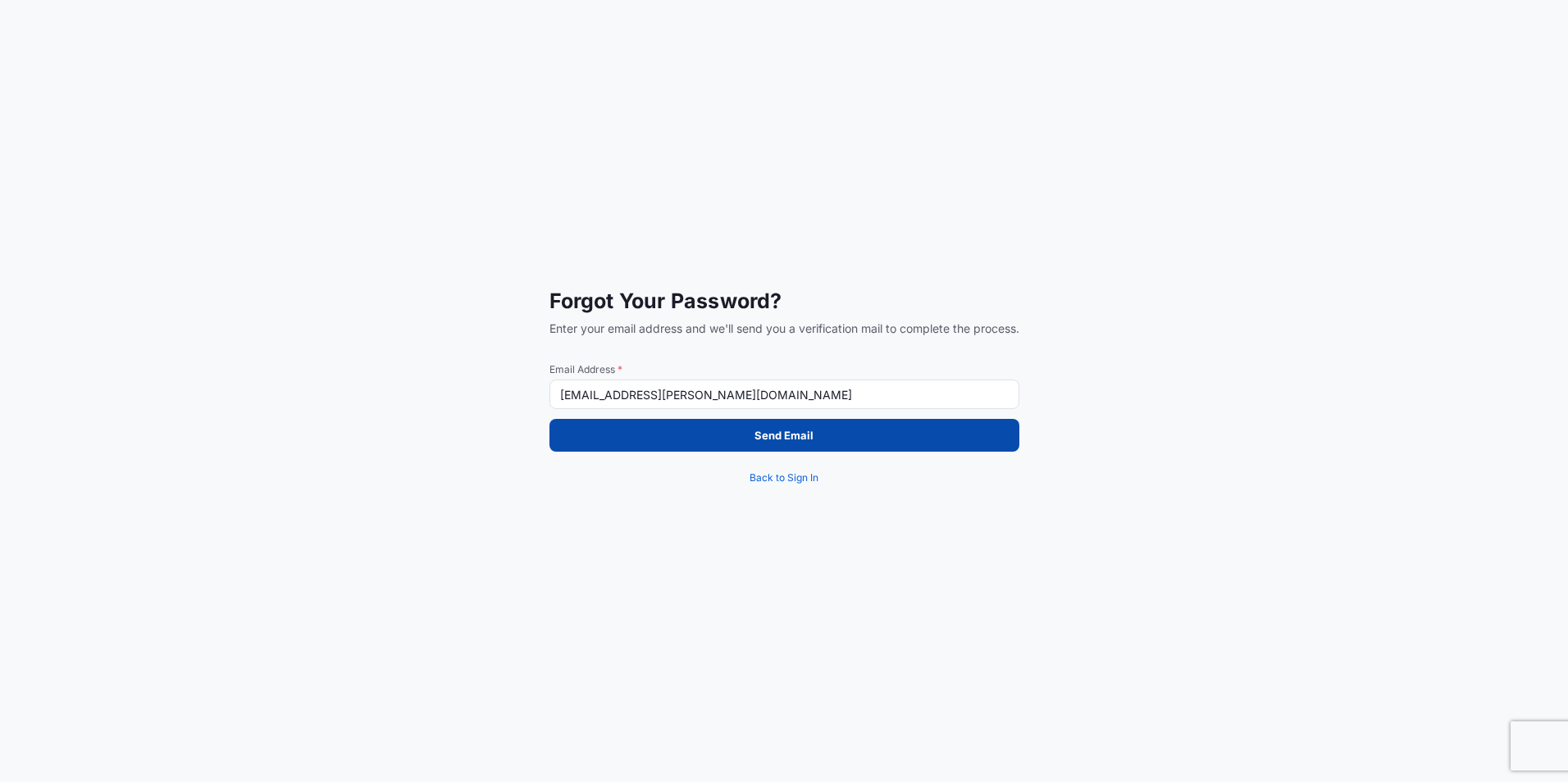
click at [660, 432] on button "Send Email" at bounding box center [784, 435] width 469 height 33
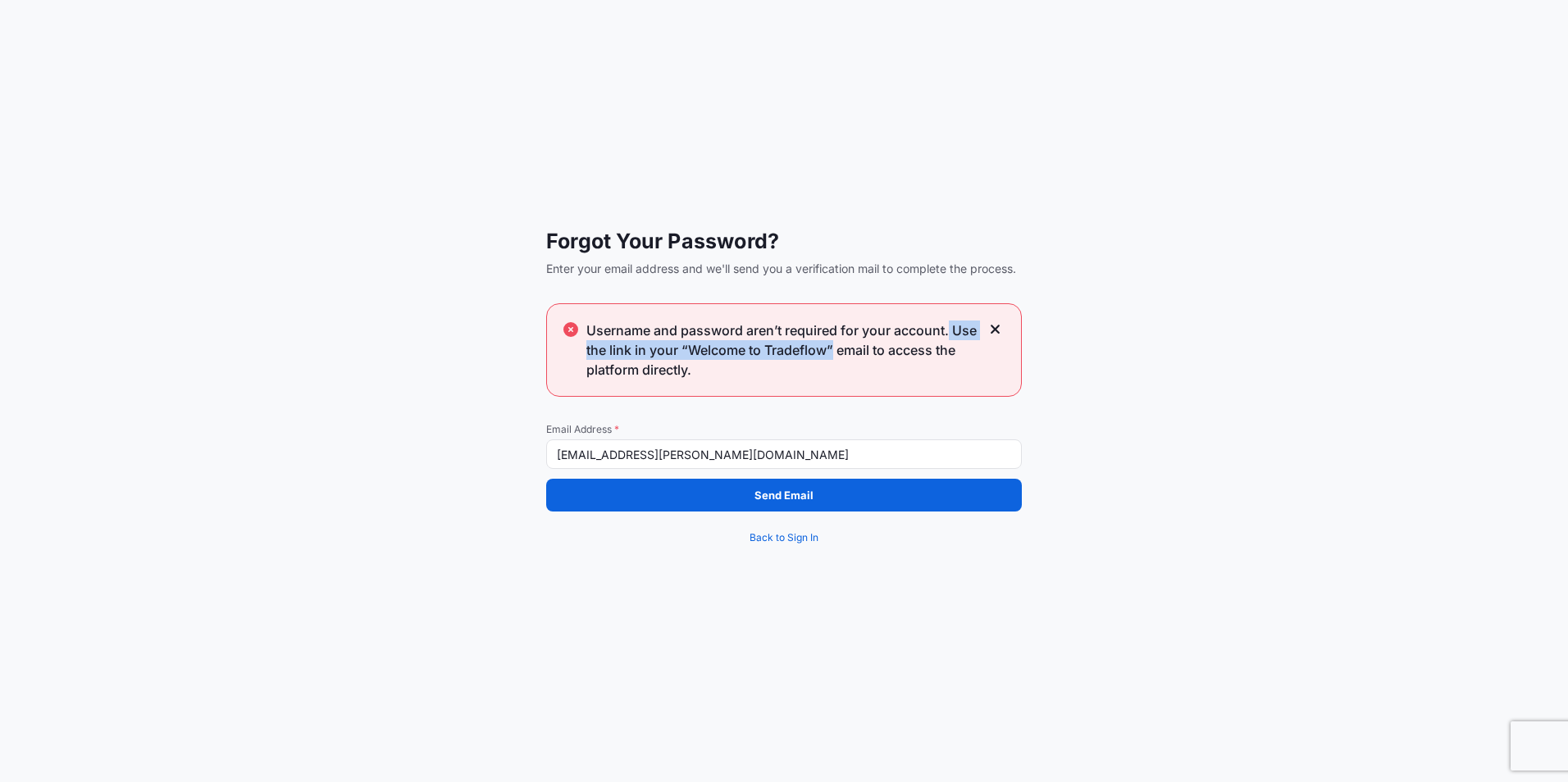
drag, startPoint x: 950, startPoint y: 332, endPoint x: 832, endPoint y: 346, distance: 118.8
click at [832, 346] on span "Username and password aren’t required for your account. Use the link in your “W…" at bounding box center [783, 350] width 393 height 59
click at [706, 346] on span "Username and password aren’t required for your account. Use the link in your “W…" at bounding box center [783, 350] width 393 height 59
drag, startPoint x: 766, startPoint y: 353, endPoint x: 825, endPoint y: 354, distance: 59.0
click at [825, 354] on span "Username and password aren’t required for your account. Use the link in your “W…" at bounding box center [783, 350] width 393 height 59
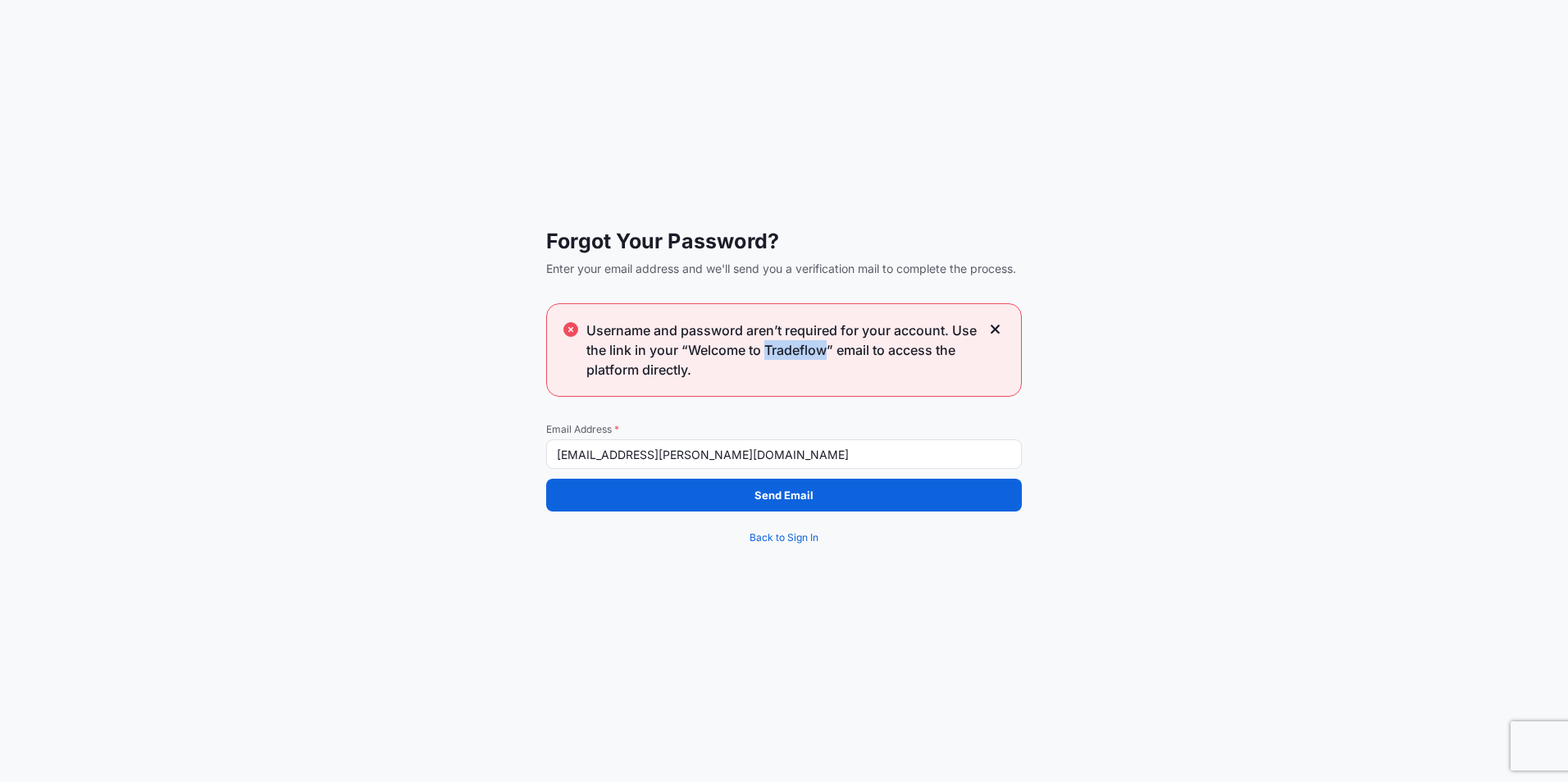
copy span "Tradeflow"
